Goal: Information Seeking & Learning: Learn about a topic

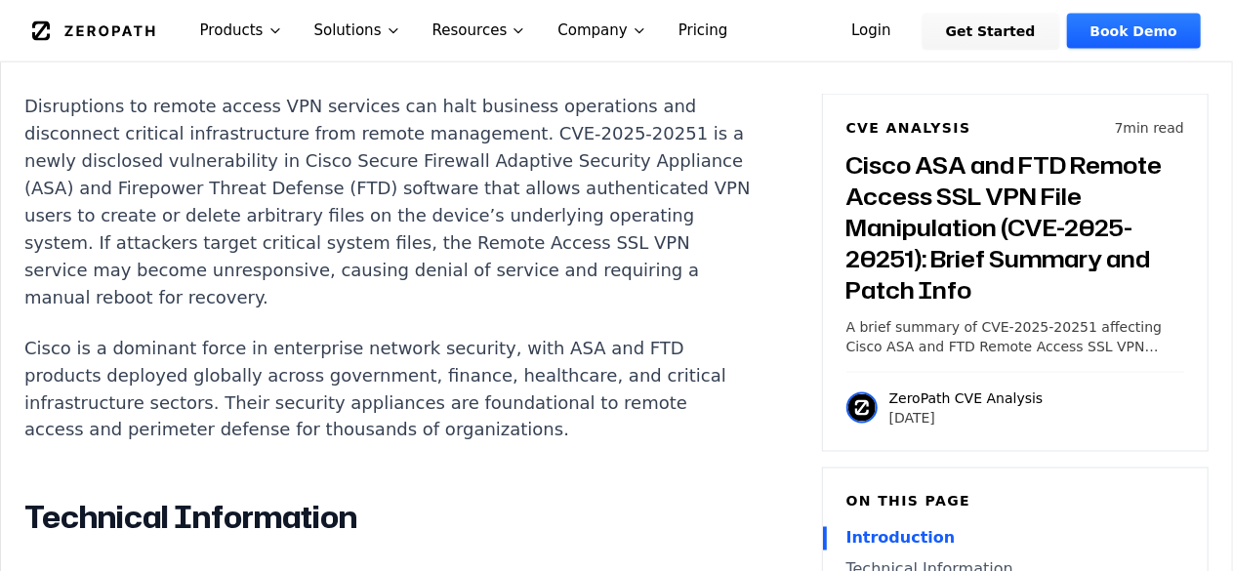
scroll to position [1420, 0]
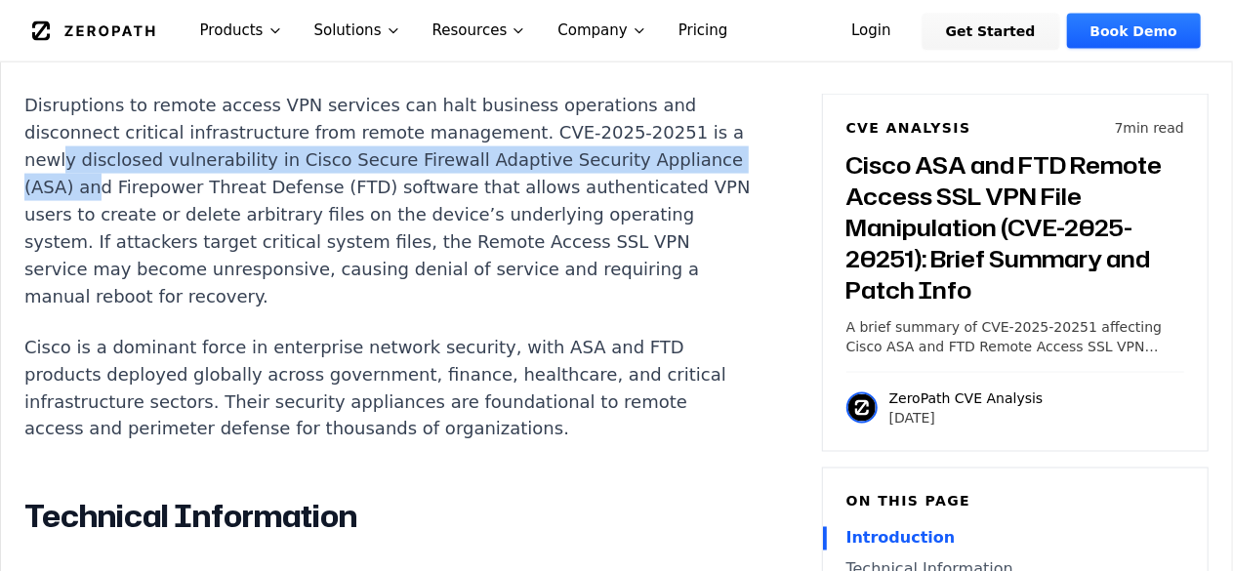
drag, startPoint x: 74, startPoint y: 159, endPoint x: 176, endPoint y: 181, distance: 103.7
click at [176, 181] on p "Disruptions to remote access VPN services can halt business operations and disc…" at bounding box center [387, 201] width 726 height 219
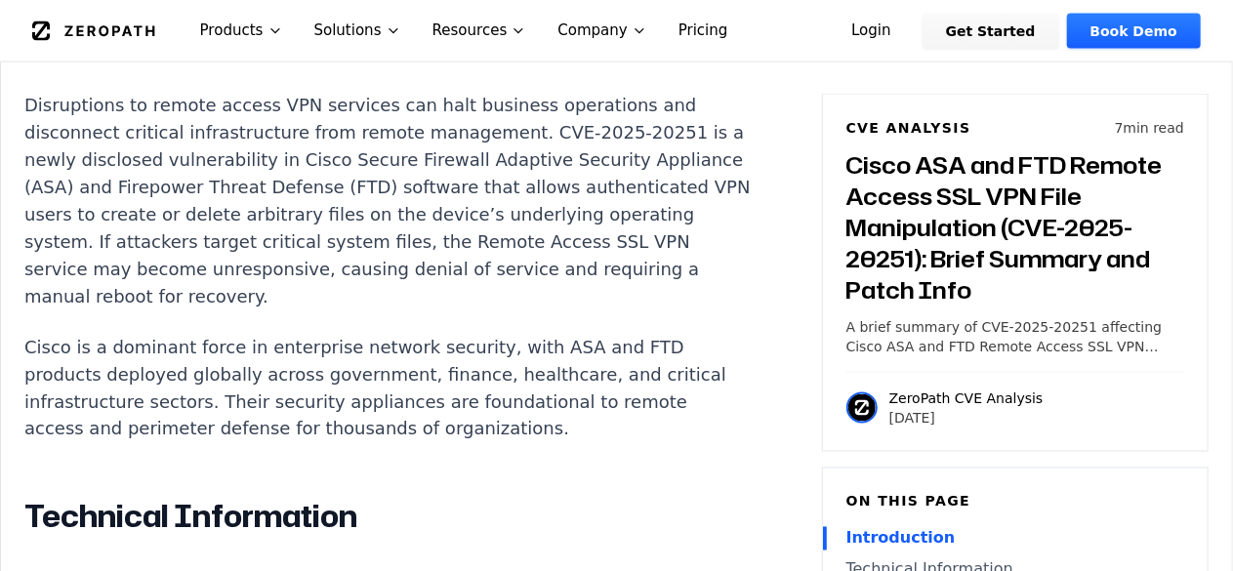
click at [196, 186] on p "Disruptions to remote access VPN services can halt business operations and disc…" at bounding box center [387, 201] width 726 height 219
click at [468, 176] on p "Disruptions to remote access VPN services can halt business operations and disc…" at bounding box center [387, 201] width 726 height 219
click at [123, 221] on p "Disruptions to remote access VPN services can halt business operations and disc…" at bounding box center [387, 201] width 726 height 219
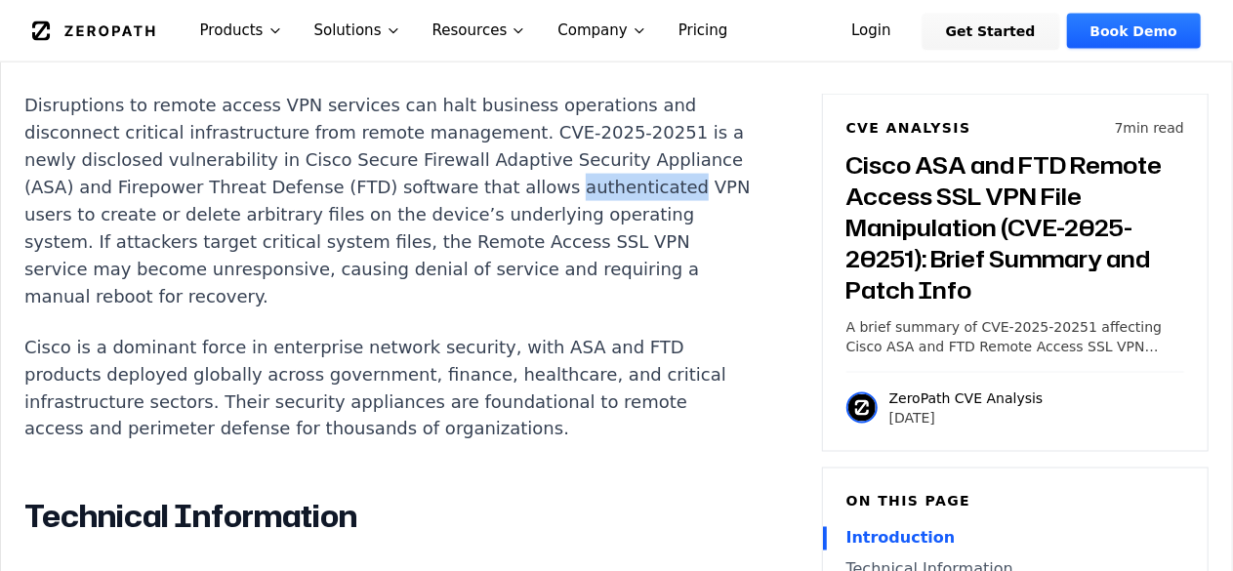
click at [123, 221] on p "Disruptions to remote access VPN services can halt business operations and disc…" at bounding box center [387, 201] width 726 height 219
click at [142, 213] on p "Disruptions to remote access VPN services can halt business operations and disc…" at bounding box center [387, 201] width 726 height 219
click at [252, 217] on p "Disruptions to remote access VPN services can halt business operations and disc…" at bounding box center [387, 201] width 726 height 219
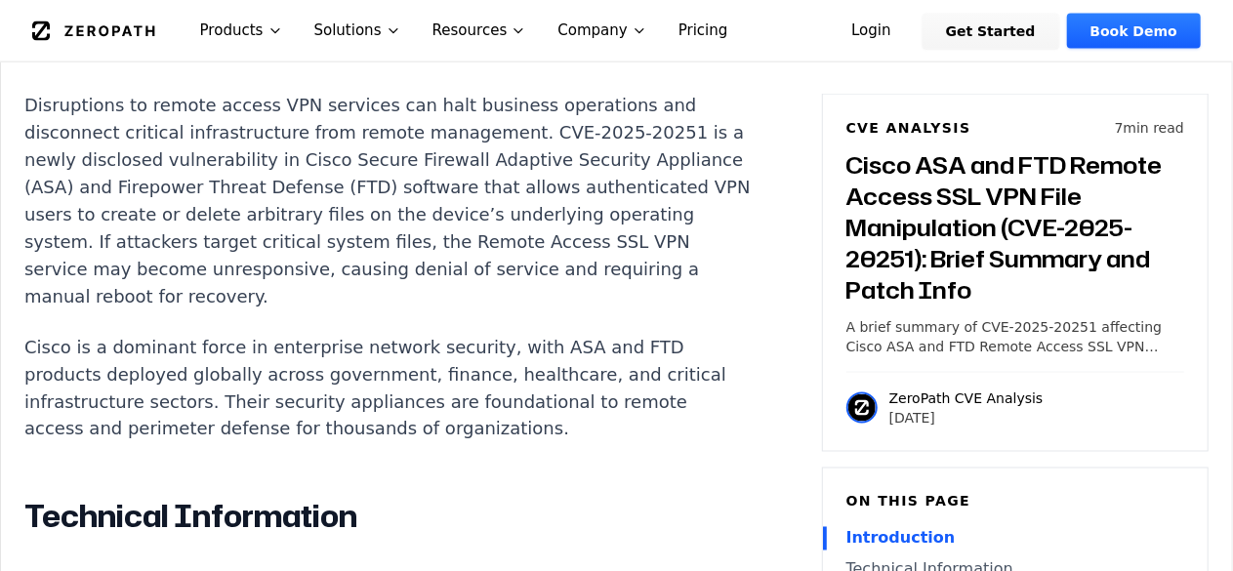
click at [333, 213] on p "Disruptions to remote access VPN services can halt business operations and disc…" at bounding box center [387, 201] width 726 height 219
click at [210, 247] on p "Disruptions to remote access VPN services can halt business operations and disc…" at bounding box center [387, 201] width 726 height 219
click at [307, 242] on p "Disruptions to remote access VPN services can halt business operations and disc…" at bounding box center [387, 201] width 726 height 219
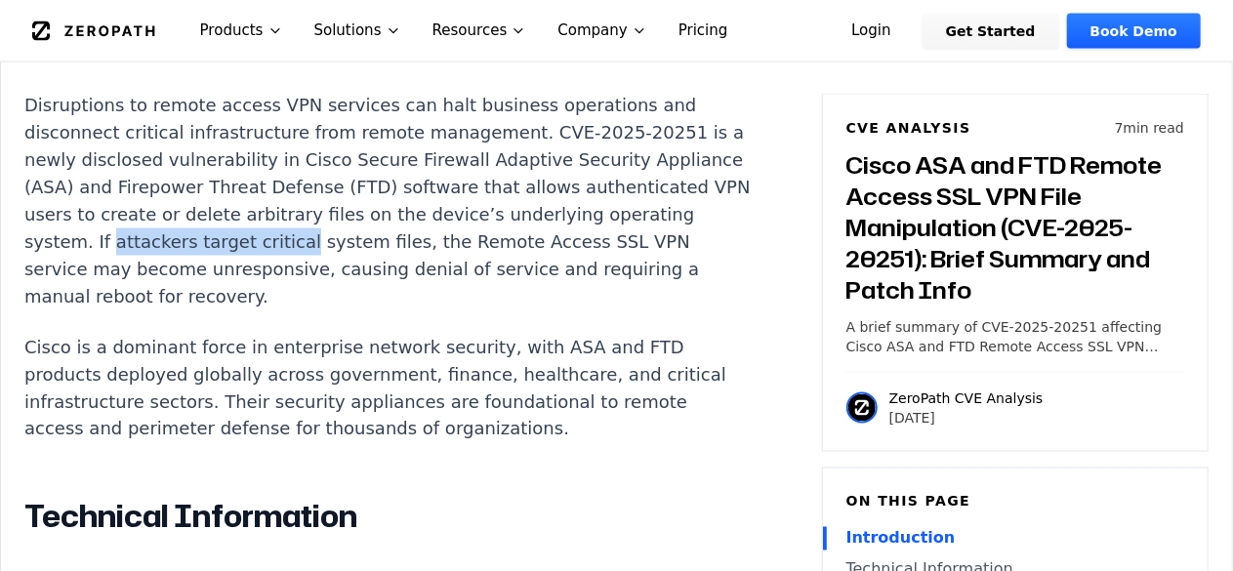
drag, startPoint x: 307, startPoint y: 242, endPoint x: 420, endPoint y: 231, distance: 112.7
click at [420, 231] on p "Disruptions to remote access VPN services can halt business operations and disc…" at bounding box center [387, 201] width 726 height 219
click at [162, 261] on p "Disruptions to remote access VPN services can halt business operations and disc…" at bounding box center [387, 201] width 726 height 219
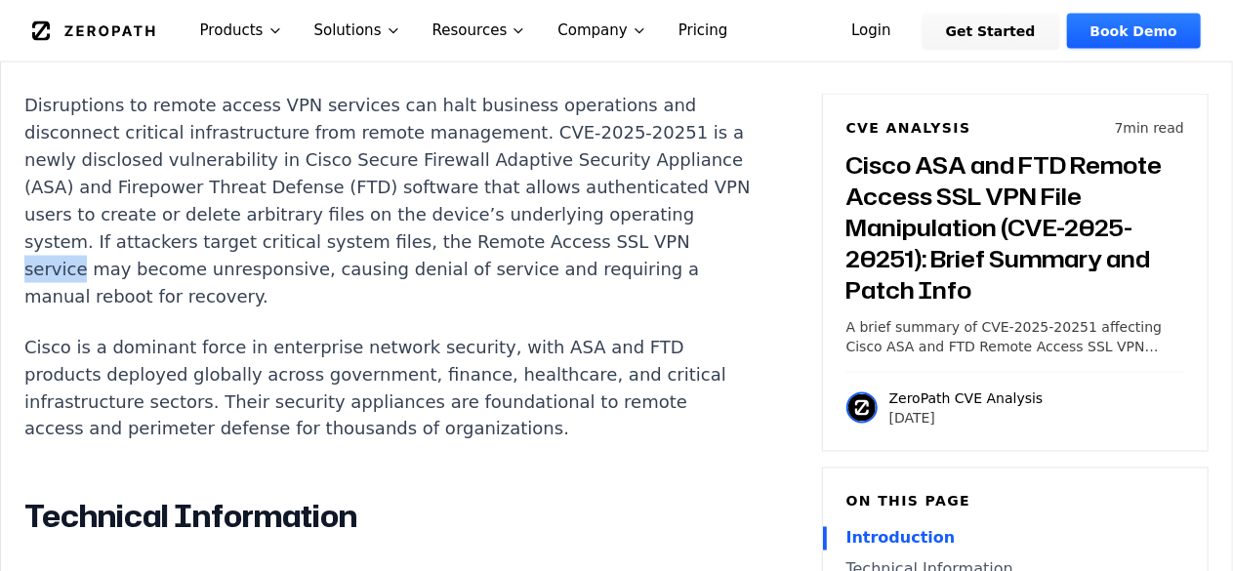
click at [162, 261] on p "Disruptions to remote access VPN services can halt business operations and disc…" at bounding box center [387, 201] width 726 height 219
click at [256, 260] on p "Disruptions to remote access VPN services can halt business operations and disc…" at bounding box center [387, 201] width 726 height 219
click at [481, 272] on p "Disruptions to remote access VPN services can halt business operations and disc…" at bounding box center [387, 201] width 726 height 219
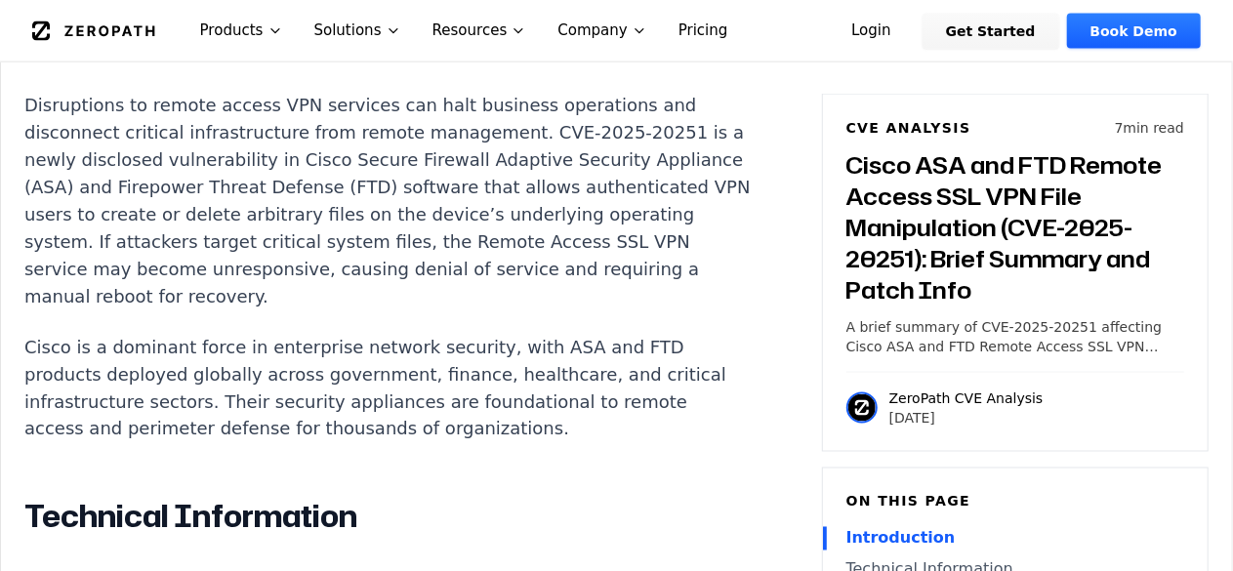
click at [97, 306] on p "Disruptions to remote access VPN services can halt business operations and disc…" at bounding box center [387, 201] width 726 height 219
drag, startPoint x: 97, startPoint y: 306, endPoint x: 129, endPoint y: 311, distance: 32.6
click at [97, 306] on p "Disruptions to remote access VPN services can halt business operations and disc…" at bounding box center [387, 201] width 726 height 219
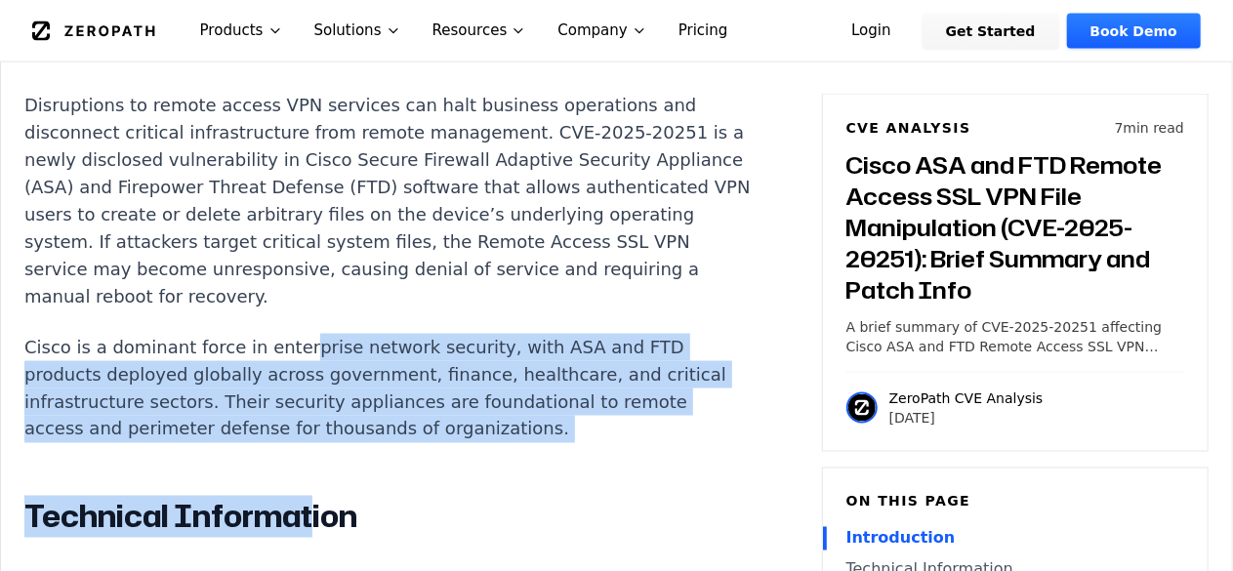
drag, startPoint x: 288, startPoint y: 356, endPoint x: 307, endPoint y: 469, distance: 114.9
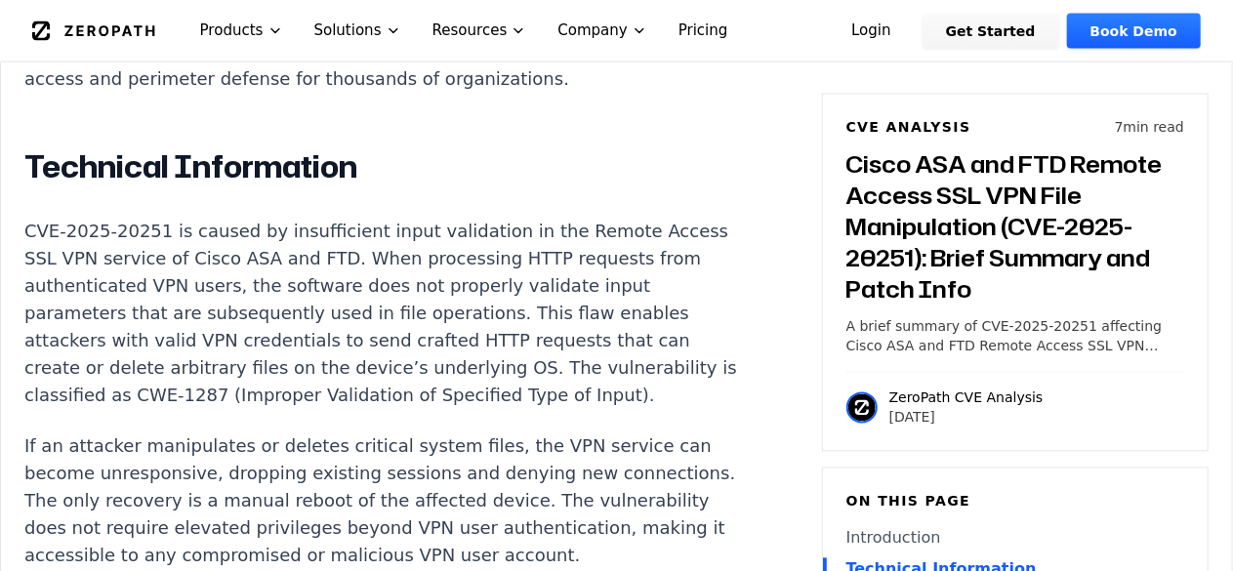
click at [358, 327] on p "CVE-2025-20251 is caused by insufficient input validation in the Remote Access …" at bounding box center [387, 314] width 726 height 191
click at [253, 395] on p "CVE-2025-20251 is caused by insufficient input validation in the Remote Access …" at bounding box center [387, 314] width 726 height 191
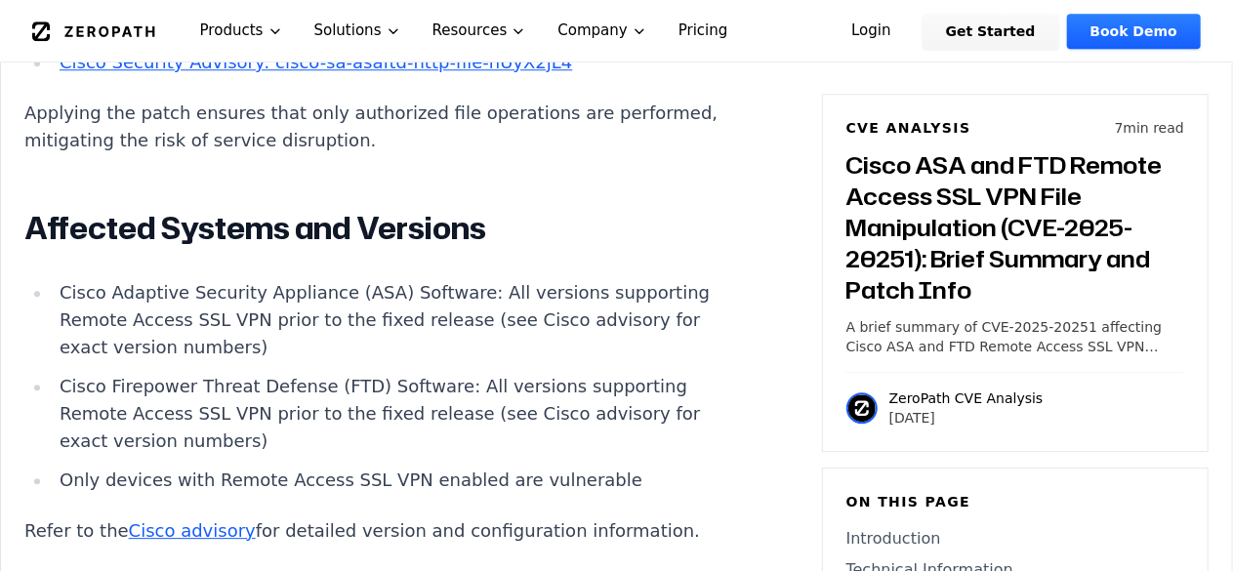
scroll to position [2610, 0]
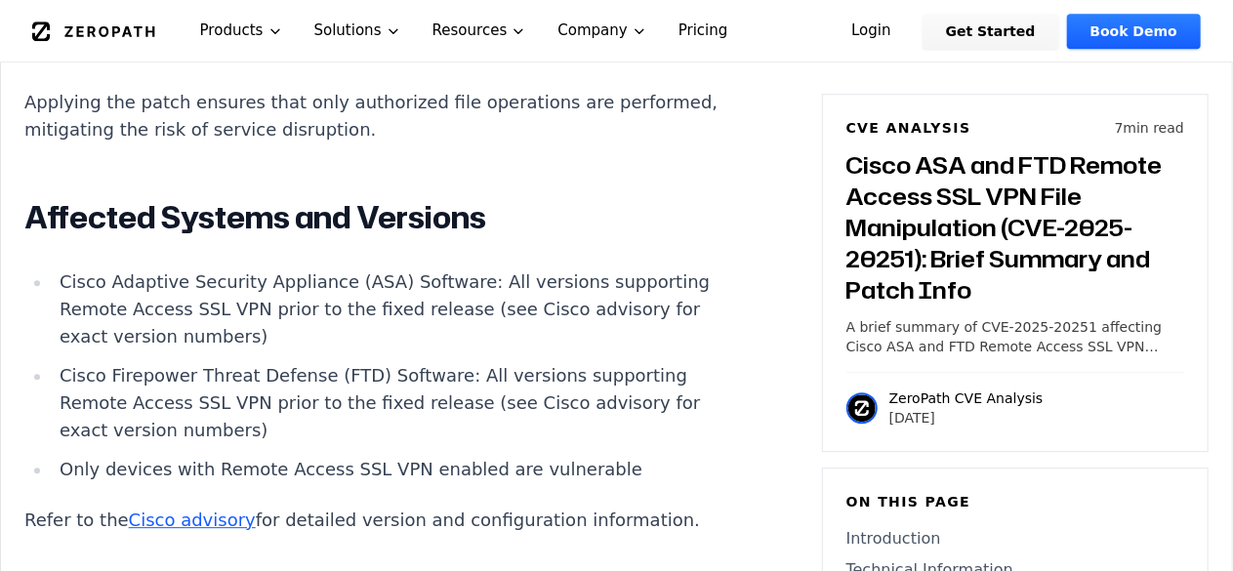
click at [127, 483] on li "Only devices with Remote Access SSL VPN enabled are vulnerable" at bounding box center [401, 469] width 699 height 27
click at [209, 483] on li "Only devices with Remote Access SSL VPN enabled are vulnerable" at bounding box center [401, 469] width 699 height 27
click at [257, 483] on li "Only devices with Remote Access SSL VPN enabled are vulnerable" at bounding box center [401, 469] width 699 height 27
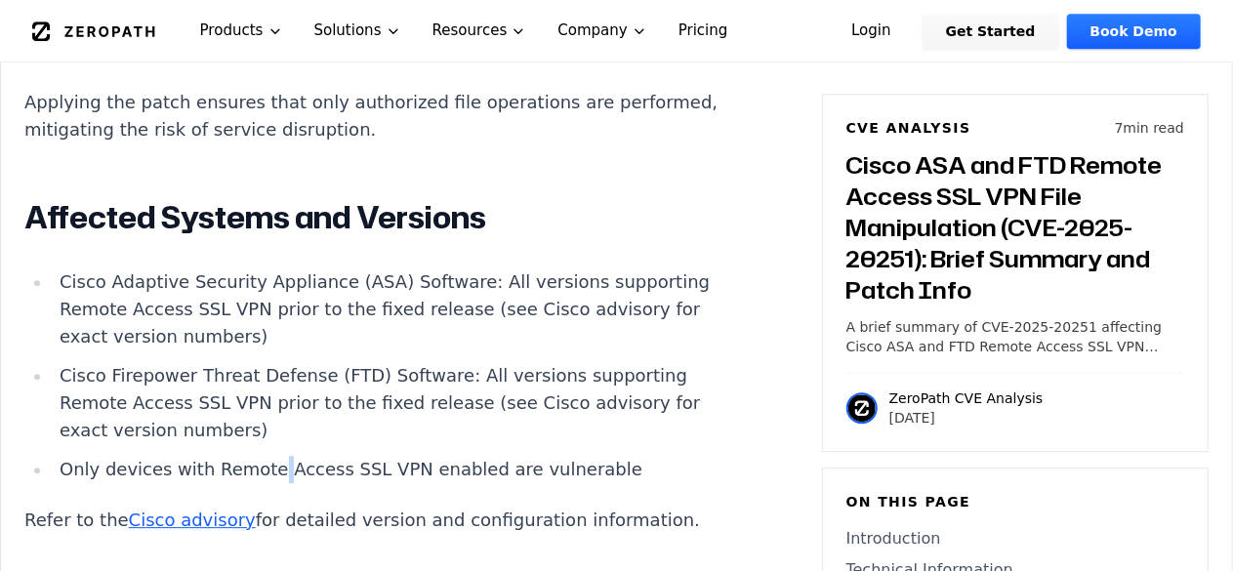
click at [257, 483] on li "Only devices with Remote Access SSL VPN enabled are vulnerable" at bounding box center [401, 469] width 699 height 27
click at [294, 483] on li "Only devices with Remote Access SSL VPN enabled are vulnerable" at bounding box center [401, 469] width 699 height 27
drag, startPoint x: 294, startPoint y: 493, endPoint x: 429, endPoint y: 491, distance: 135.7
click at [429, 483] on li "Only devices with Remote Access SSL VPN enabled are vulnerable" at bounding box center [401, 469] width 699 height 27
click at [332, 483] on li "Only devices with Remote Access SSL VPN enabled are vulnerable" at bounding box center [401, 469] width 699 height 27
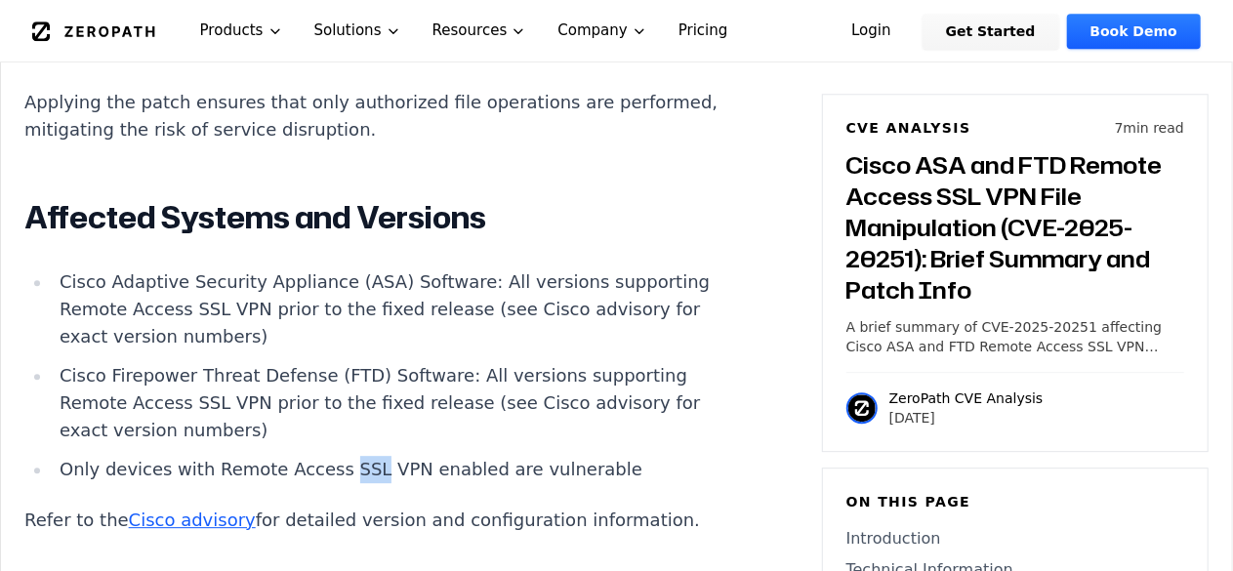
click at [332, 483] on li "Only devices with Remote Access SSL VPN enabled are vulnerable" at bounding box center [401, 469] width 699 height 27
click at [494, 483] on li "Only devices with Remote Access SSL VPN enabled are vulnerable" at bounding box center [401, 469] width 699 height 27
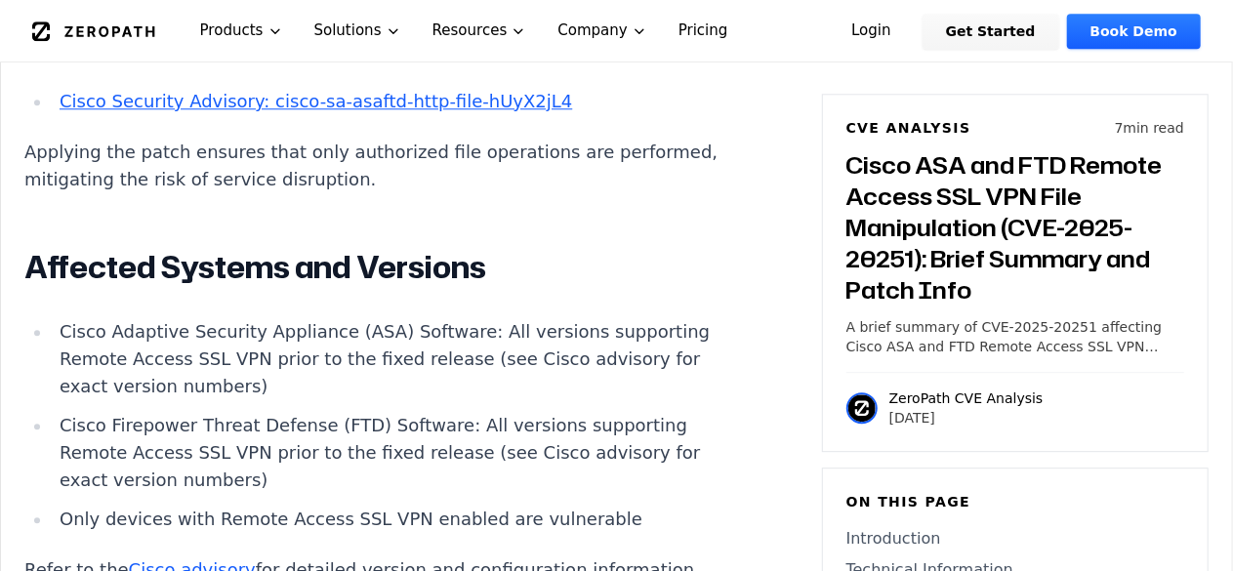
scroll to position [2559, 0]
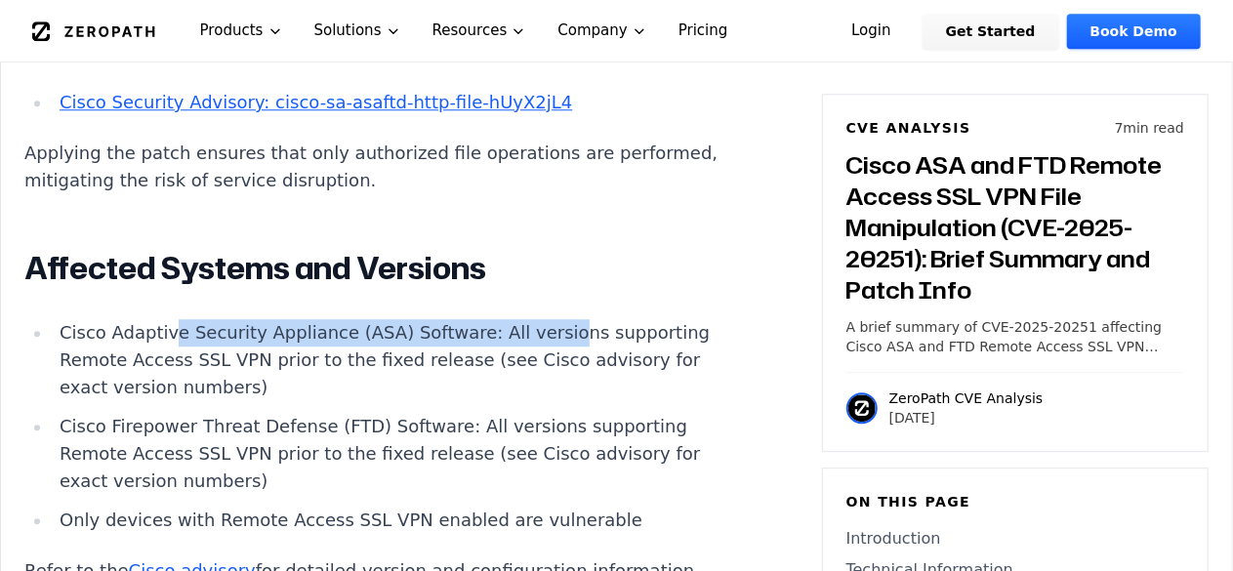
drag, startPoint x: 162, startPoint y: 346, endPoint x: 524, endPoint y: 360, distance: 362.3
click at [524, 360] on li "Cisco Adaptive Security Appliance (ASA) Software: All versions supporting Remot…" at bounding box center [401, 360] width 699 height 82
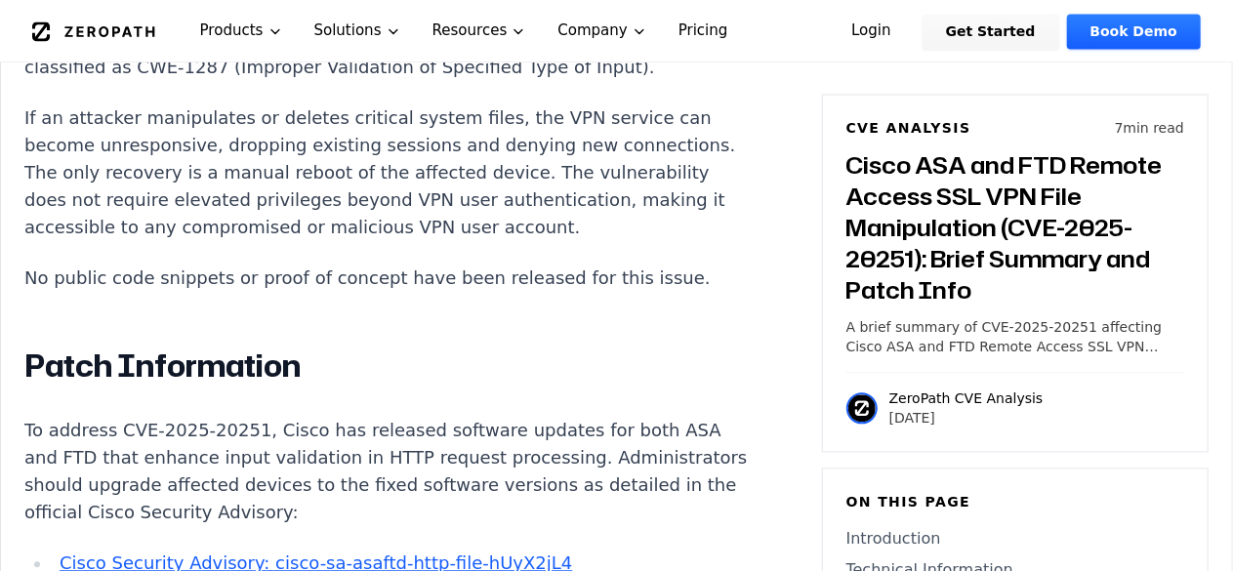
click at [301, 223] on p "If an attacker manipulates or deletes critical system files, the VPN service ca…" at bounding box center [387, 172] width 726 height 137
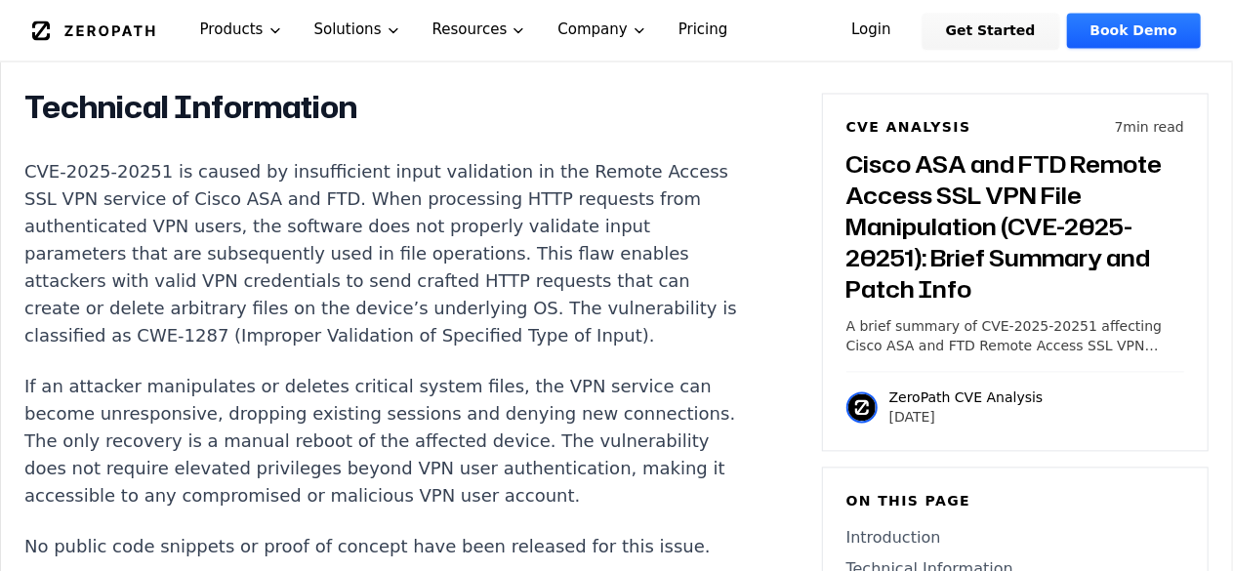
scroll to position [1825, 0]
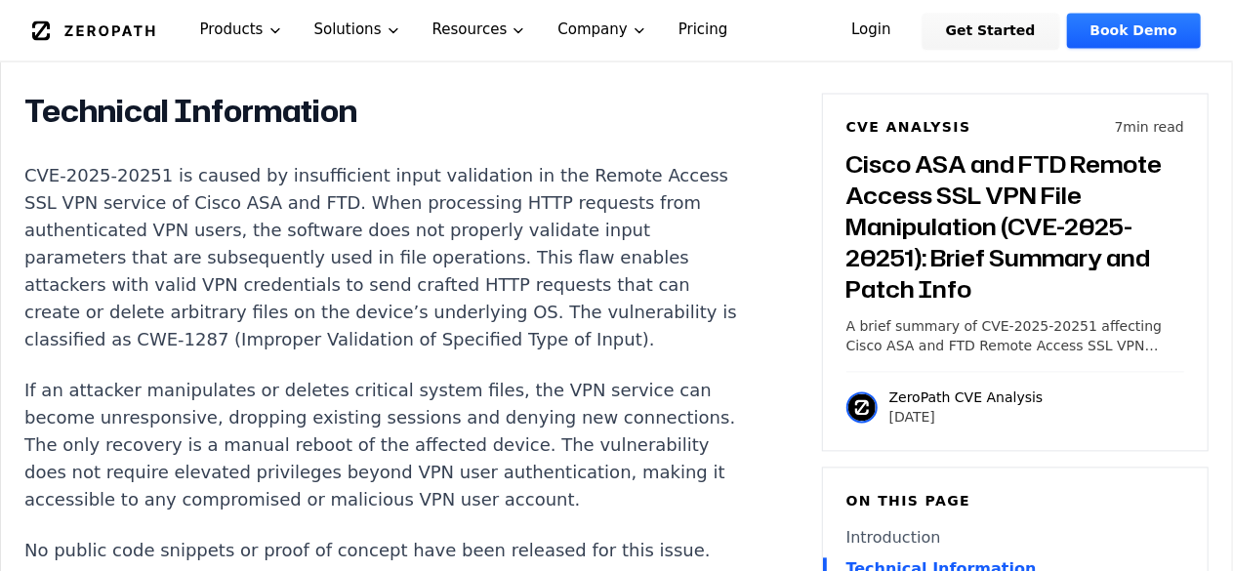
click at [174, 343] on p "CVE-2025-20251 is caused by insufficient input validation in the Remote Access …" at bounding box center [387, 258] width 726 height 191
click at [411, 310] on p "CVE-2025-20251 is caused by insufficient input validation in the Remote Access …" at bounding box center [387, 258] width 726 height 191
click at [541, 343] on p "CVE-2025-20251 is caused by insufficient input validation in the Remote Access …" at bounding box center [387, 258] width 726 height 191
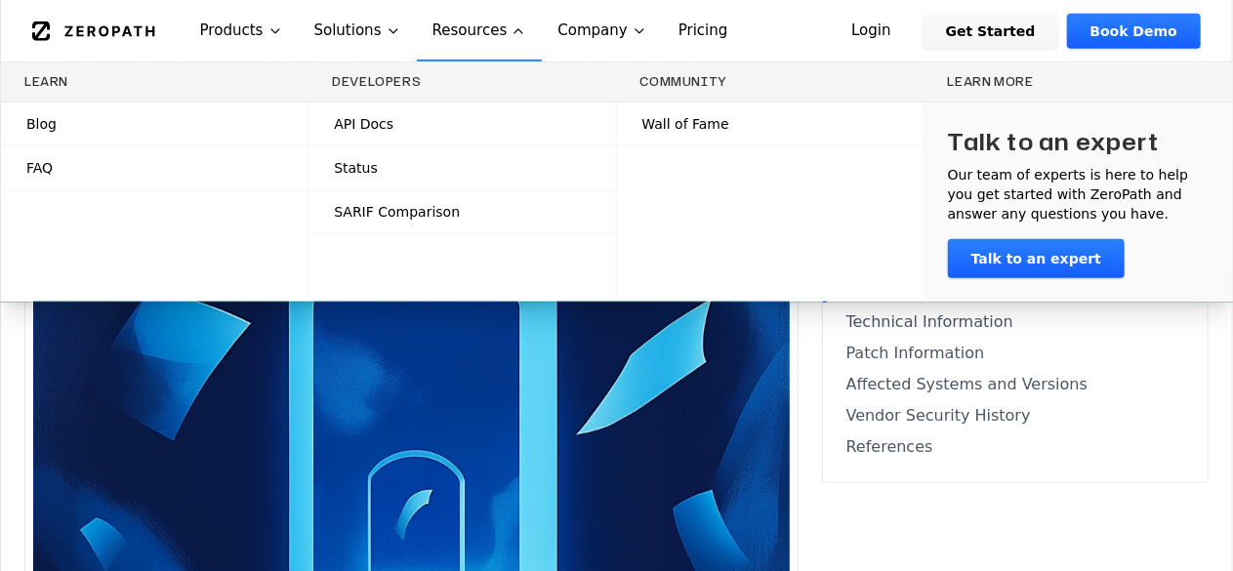
scroll to position [434, 0]
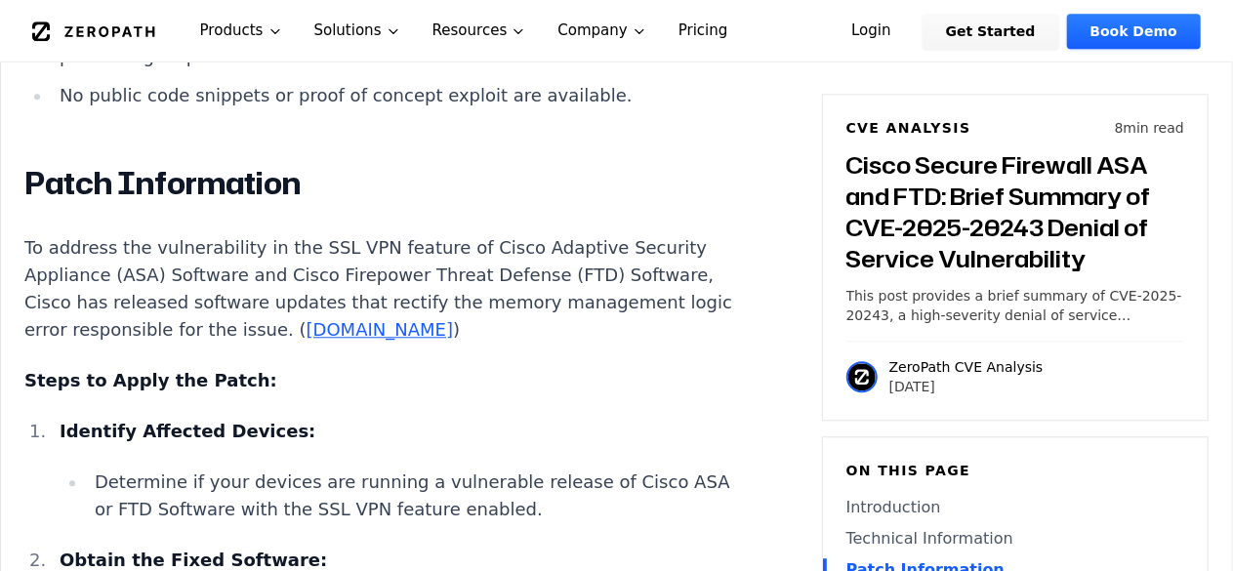
scroll to position [2359, 0]
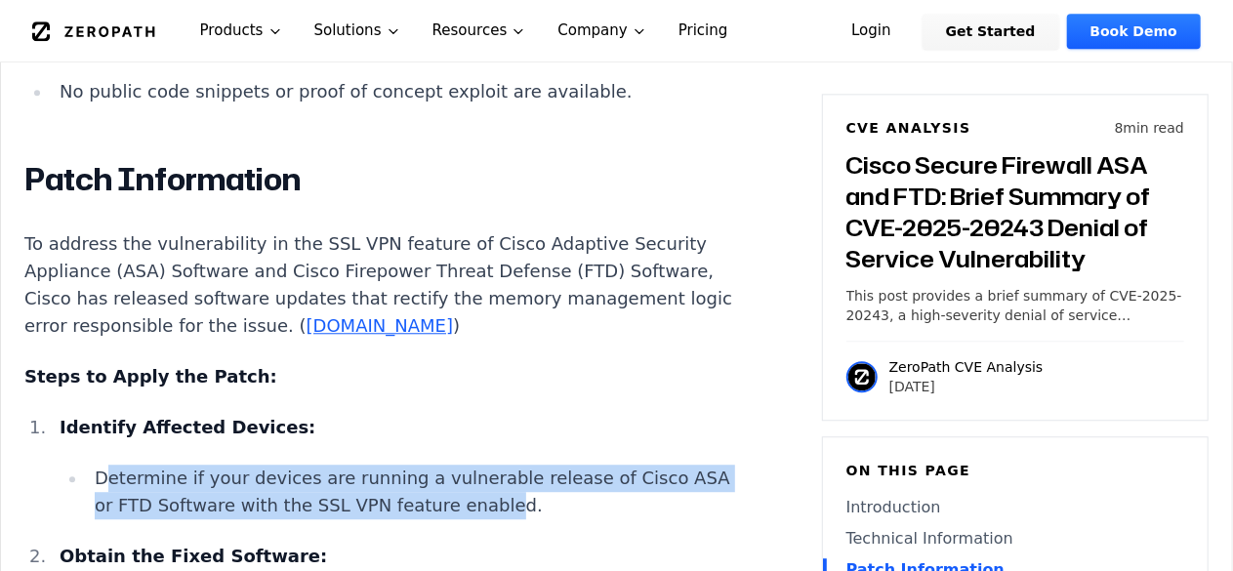
drag, startPoint x: 104, startPoint y: 378, endPoint x: 512, endPoint y: 418, distance: 409.9
click at [512, 465] on li "Determine if your devices are running a vulnerable release of Cisco ASA or FTD …" at bounding box center [419, 492] width 664 height 55
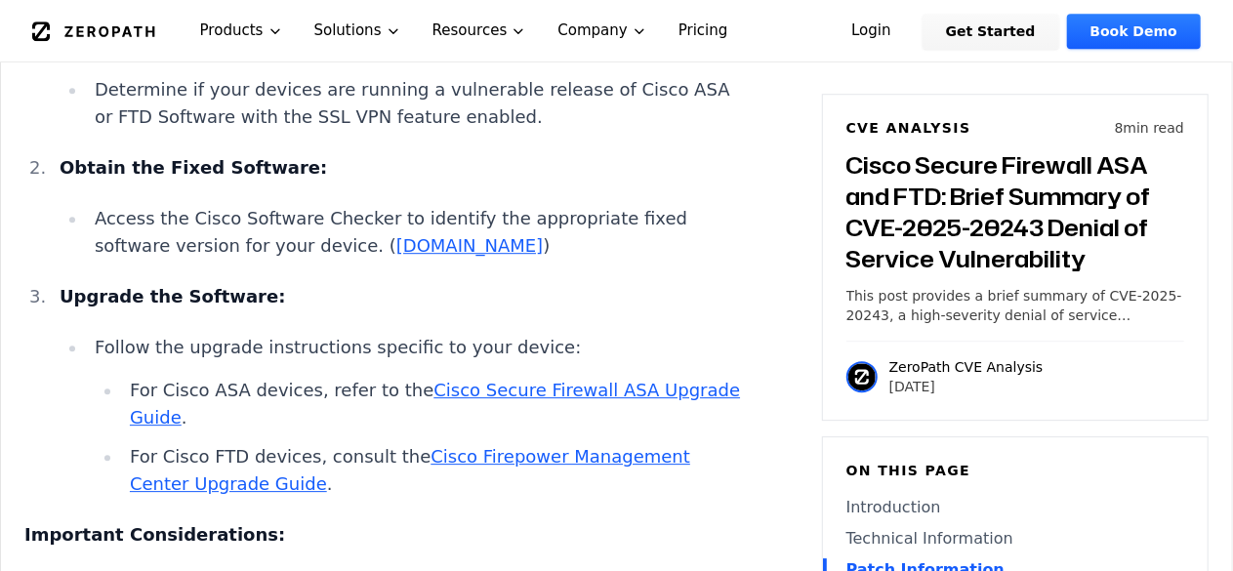
scroll to position [2760, 0]
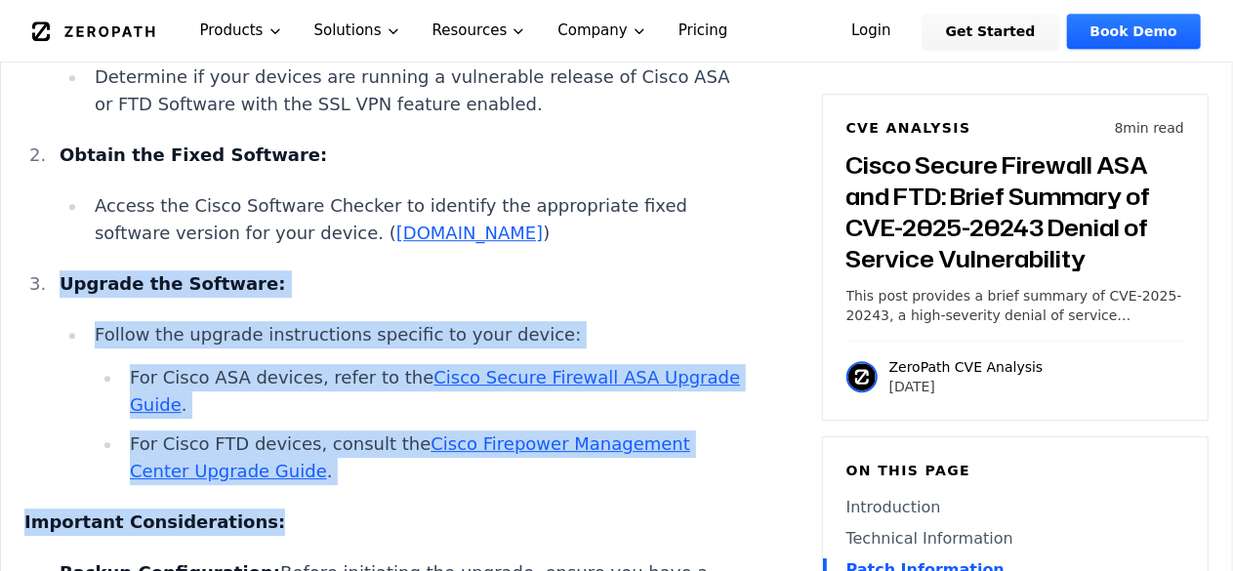
drag, startPoint x: 329, startPoint y: 391, endPoint x: 27, endPoint y: 179, distance: 369.1
click at [27, 179] on div "Introduction Unexpected reloads of perimeter firewalls can disrupt remote acces…" at bounding box center [387, 317] width 726 height 3271
click at [88, 270] on li "Upgrade the Software: Follow the upgrade instructions specific to your device: …" at bounding box center [401, 377] width 699 height 215
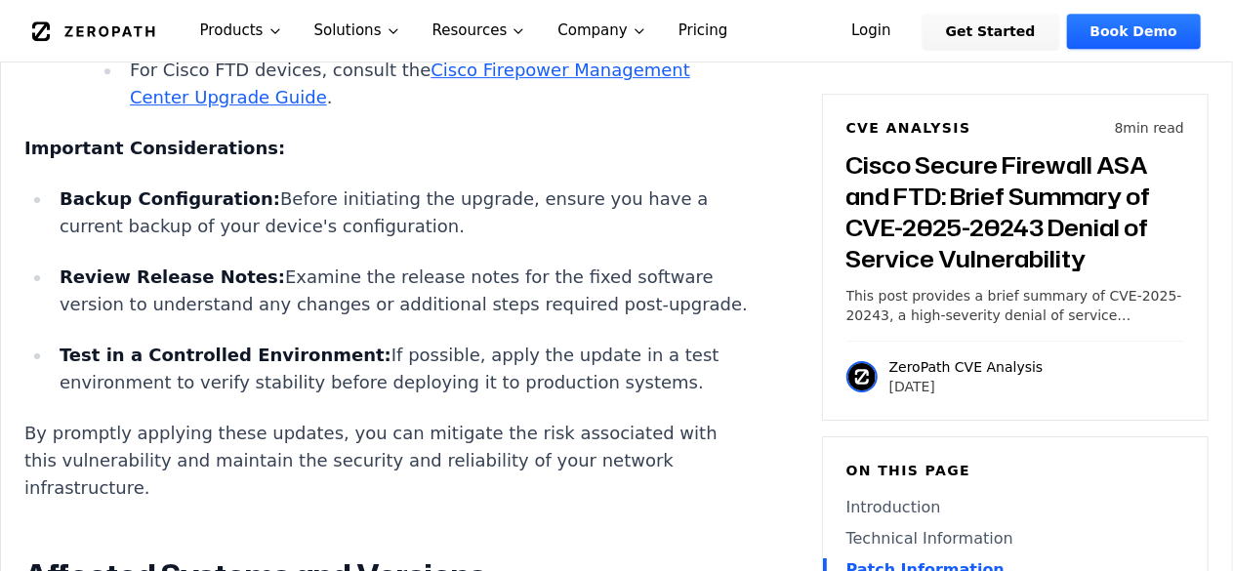
scroll to position [3159, 0]
